Goal: Task Accomplishment & Management: Manage account settings

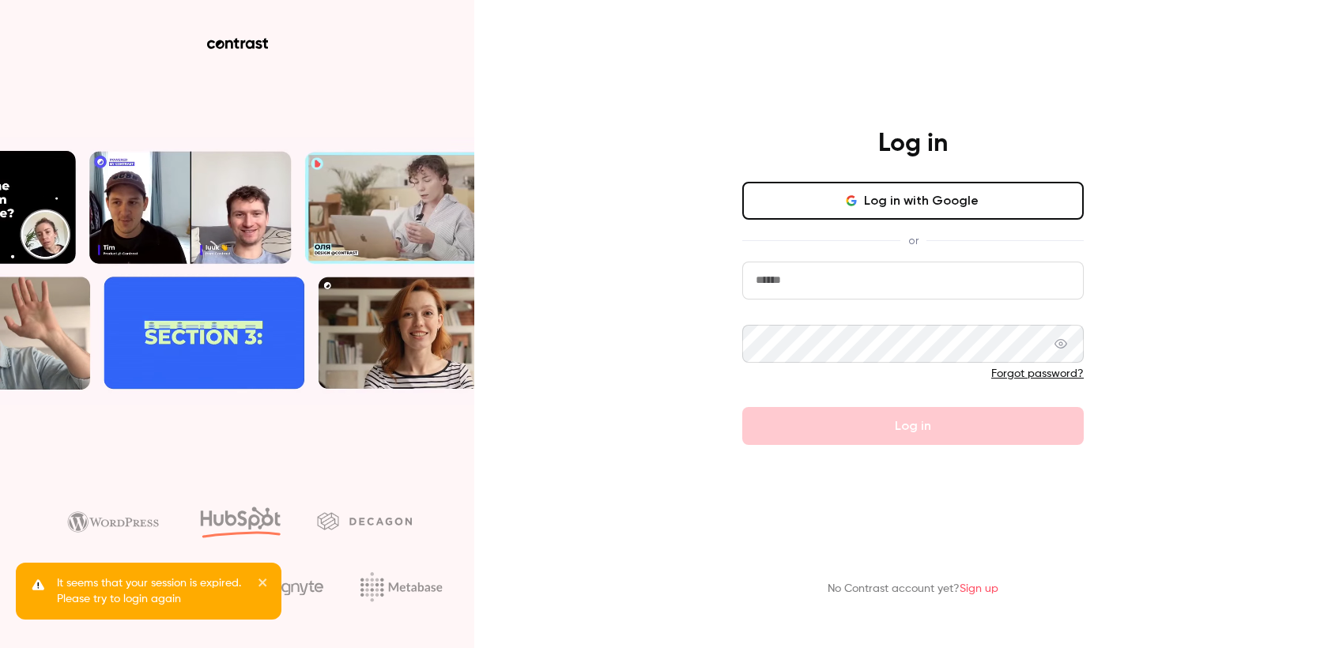
click at [819, 281] on input "email" at bounding box center [913, 281] width 342 height 38
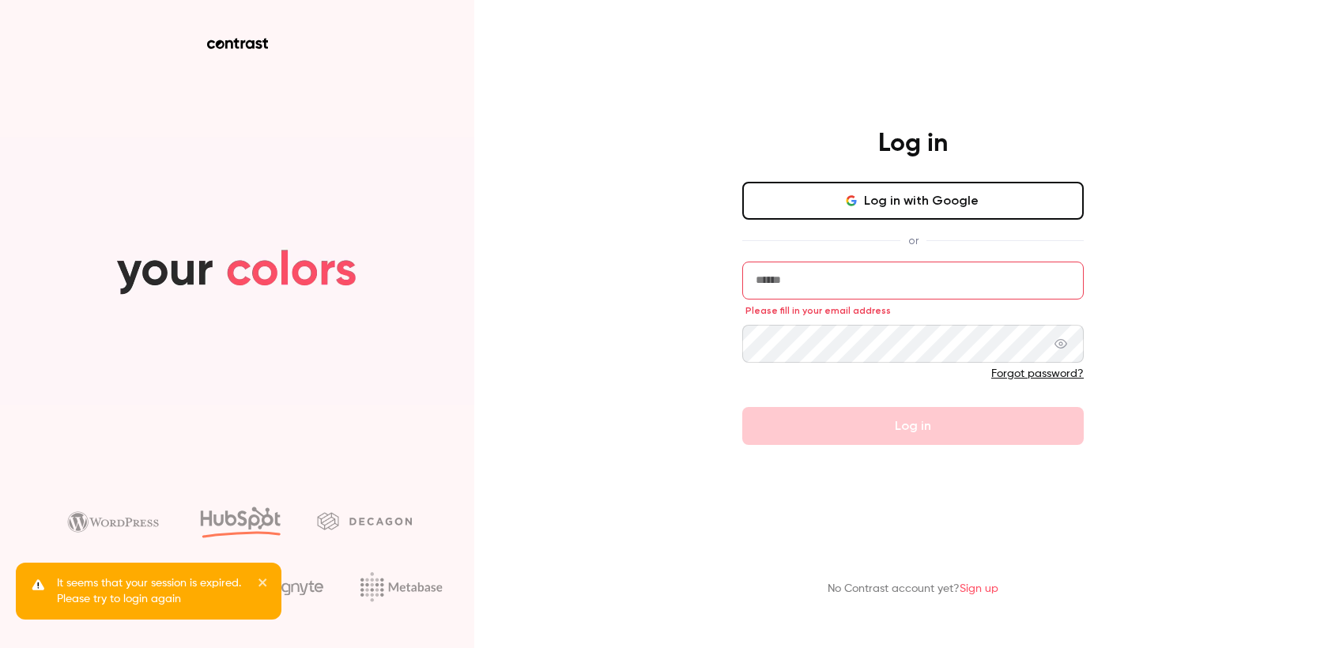
type input "**********"
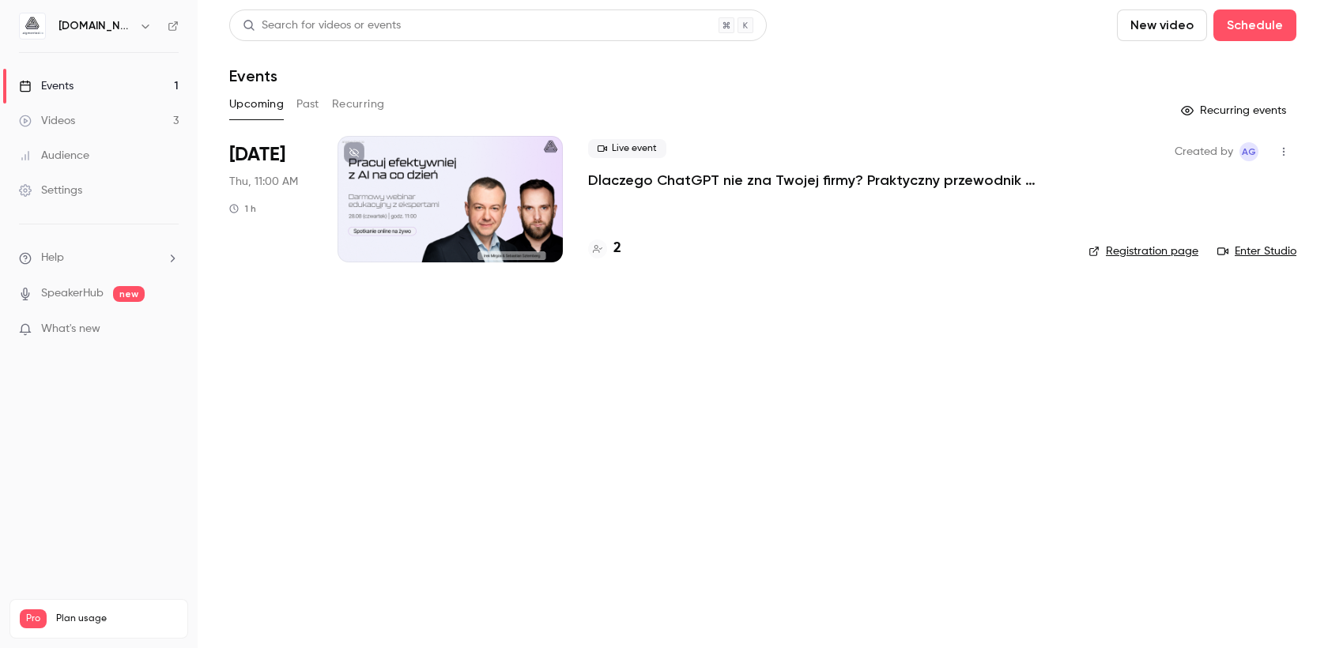
click at [70, 166] on link "Audience" at bounding box center [99, 155] width 198 height 35
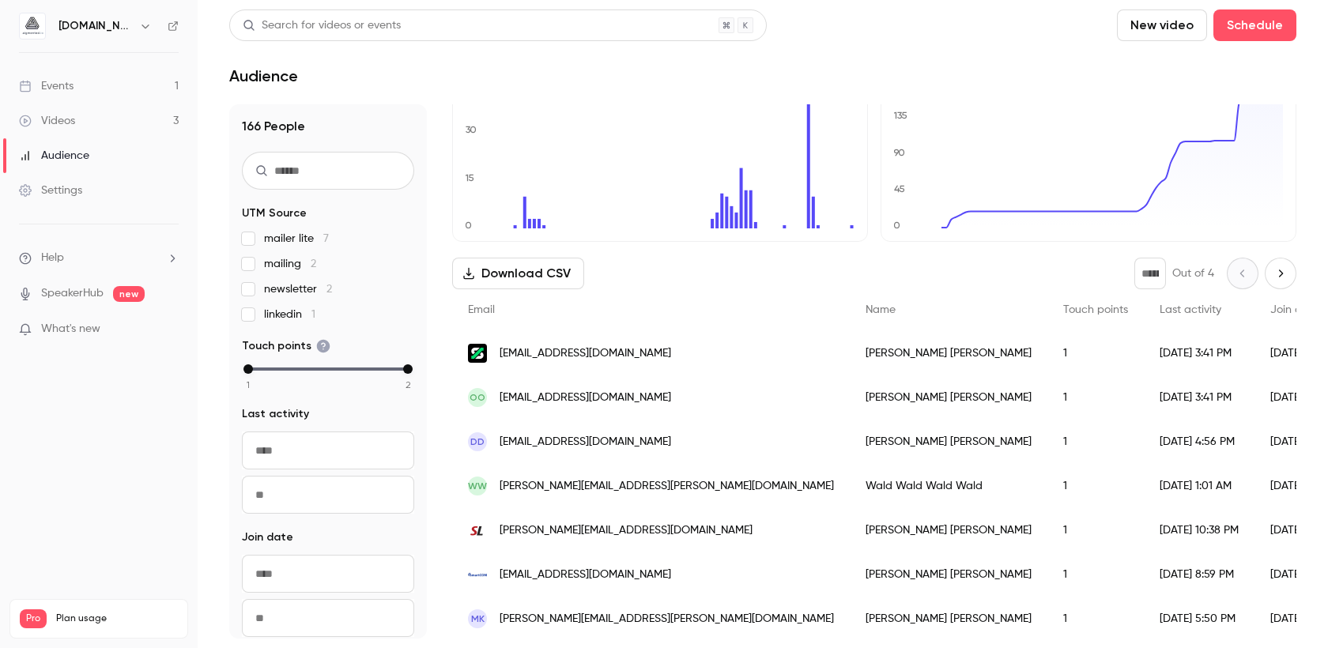
scroll to position [54, 0]
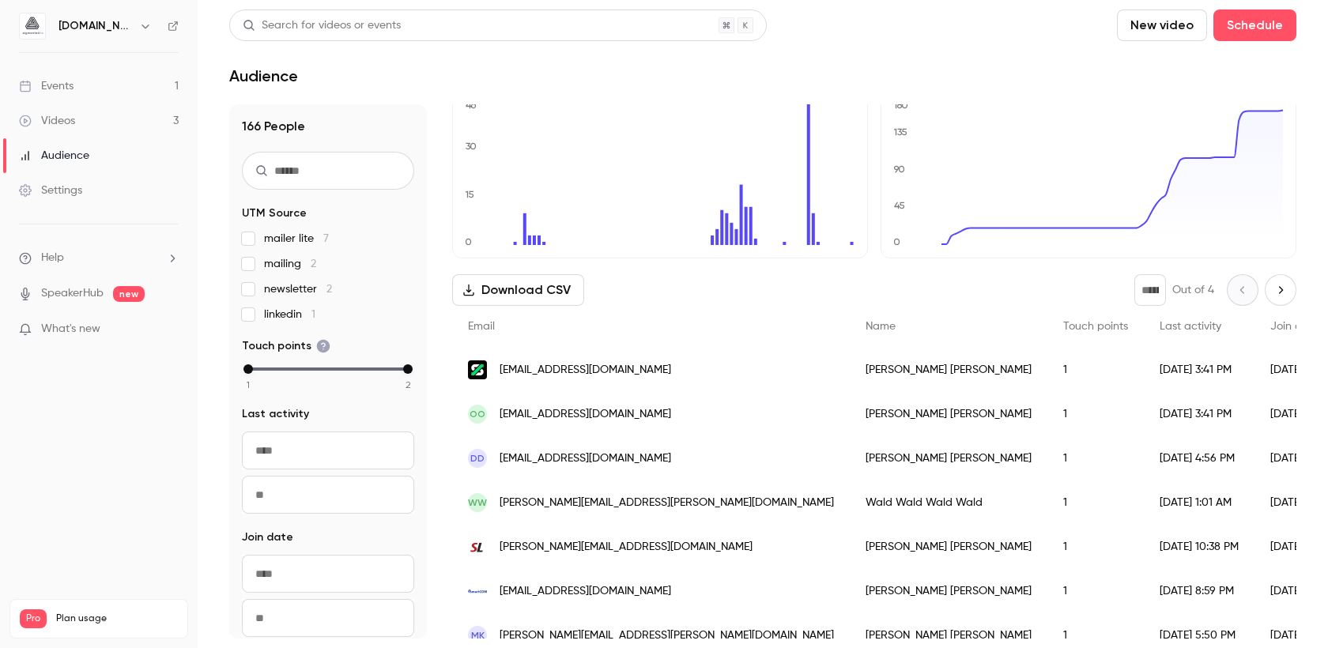
click at [1286, 304] on button "Next page" at bounding box center [1281, 290] width 32 height 32
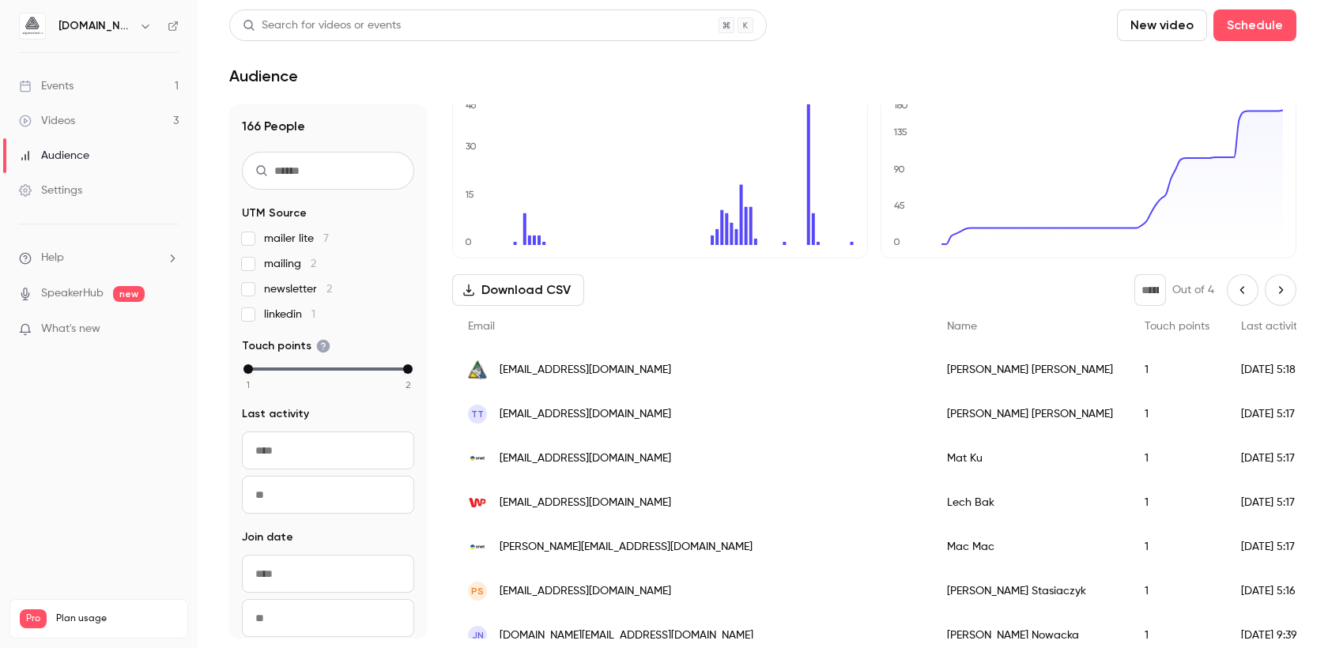
click at [1244, 298] on button "Previous page" at bounding box center [1243, 290] width 32 height 32
type input "*"
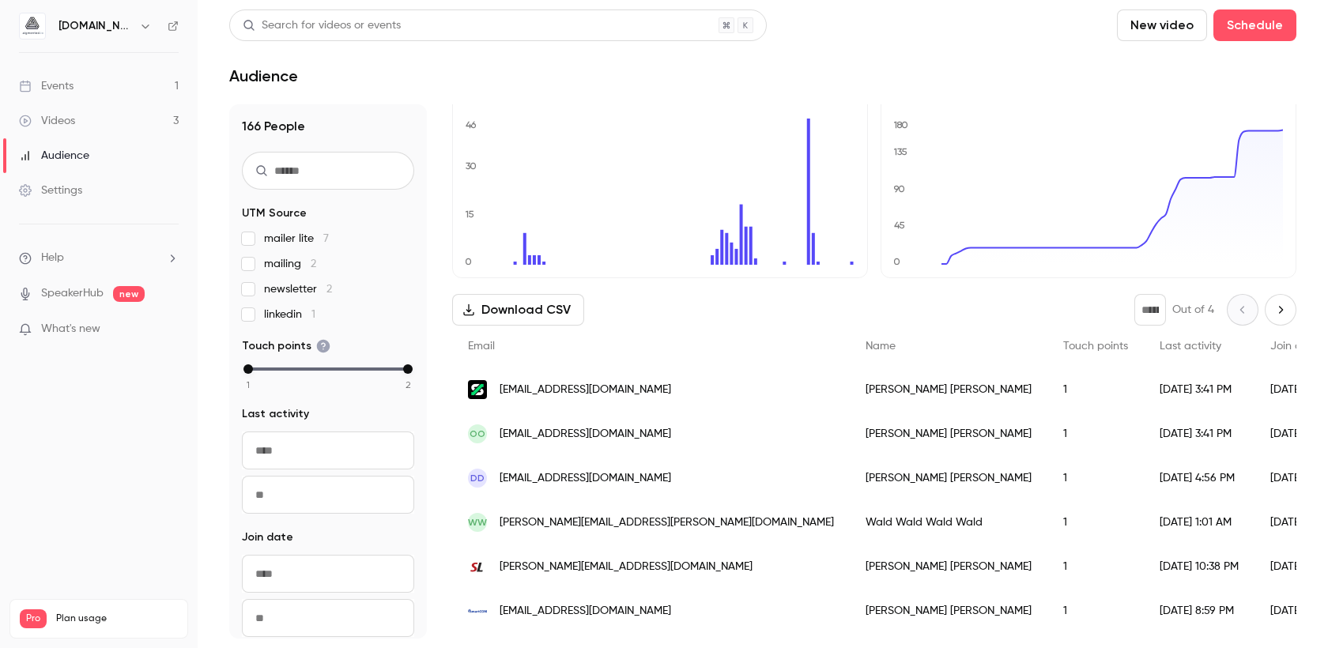
scroll to position [0, 0]
